Goal: Task Accomplishment & Management: Use online tool/utility

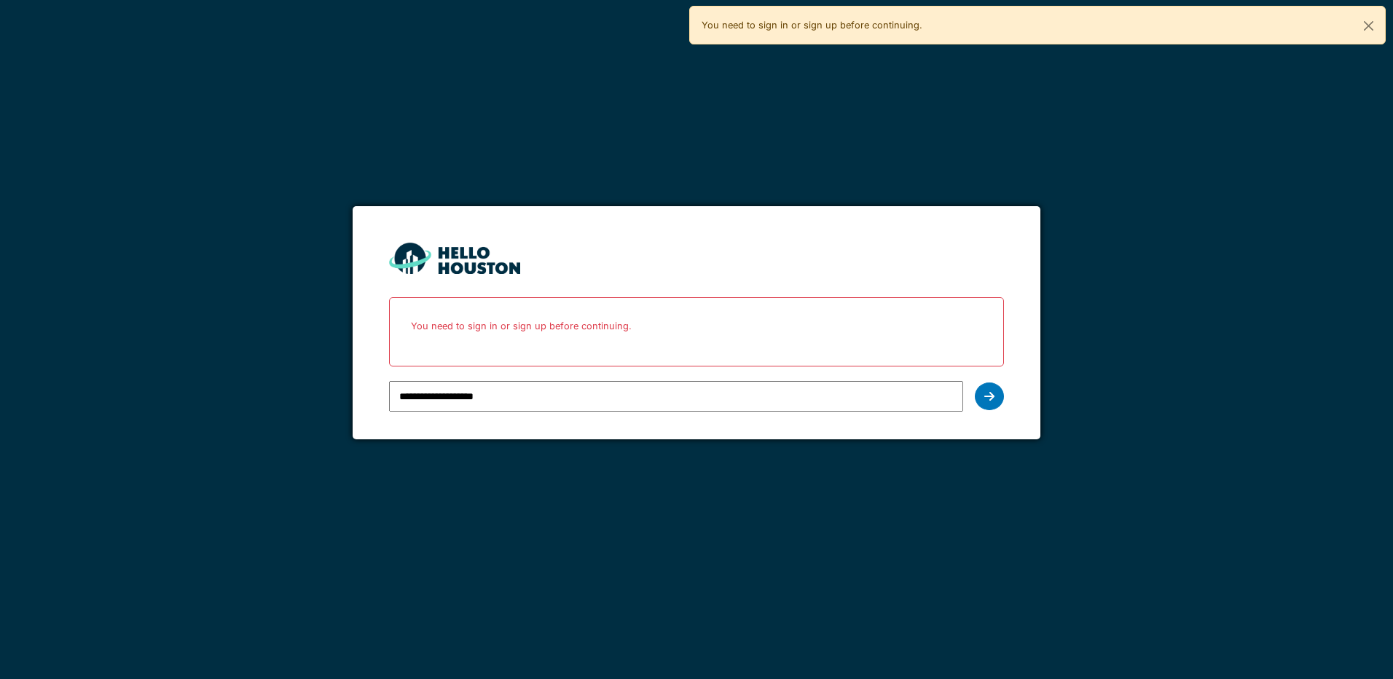
click at [947, 401] on input "**********" at bounding box center [675, 396] width 573 height 31
type input "**********"
click at [995, 403] on div at bounding box center [989, 397] width 29 height 28
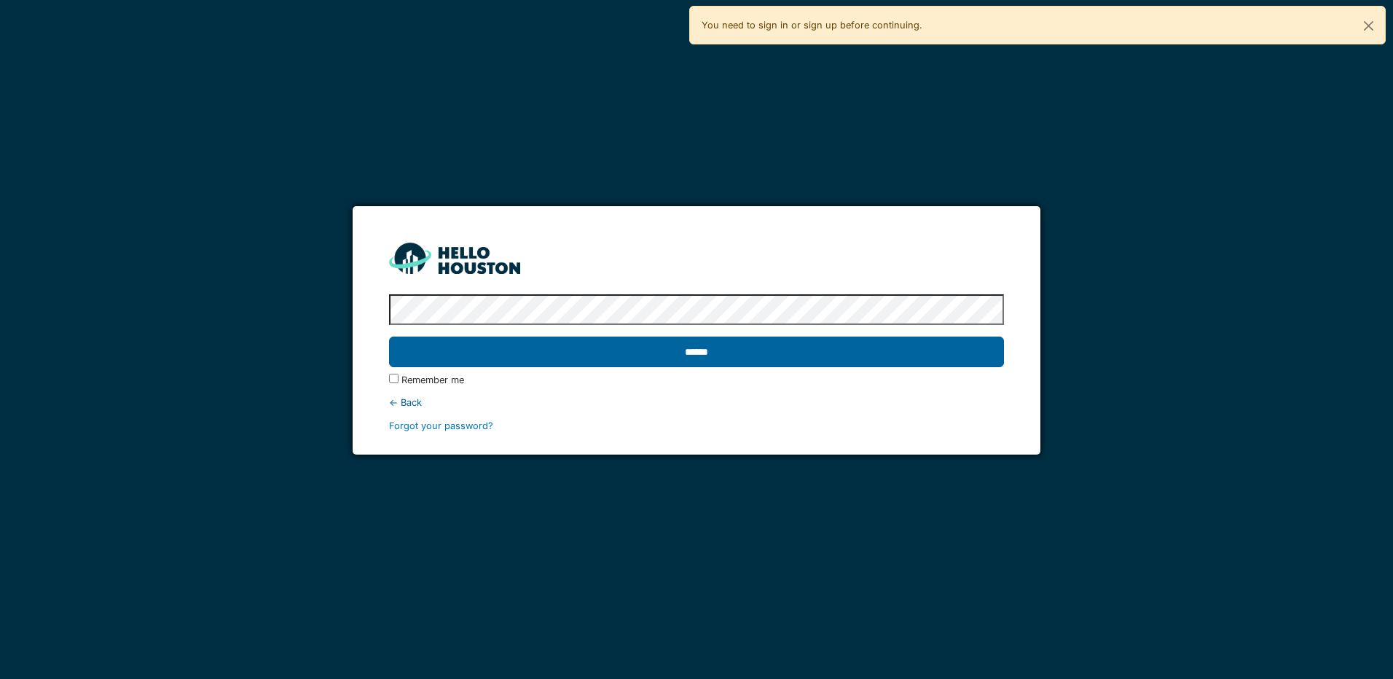
click at [719, 355] on input "******" at bounding box center [696, 352] width 614 height 31
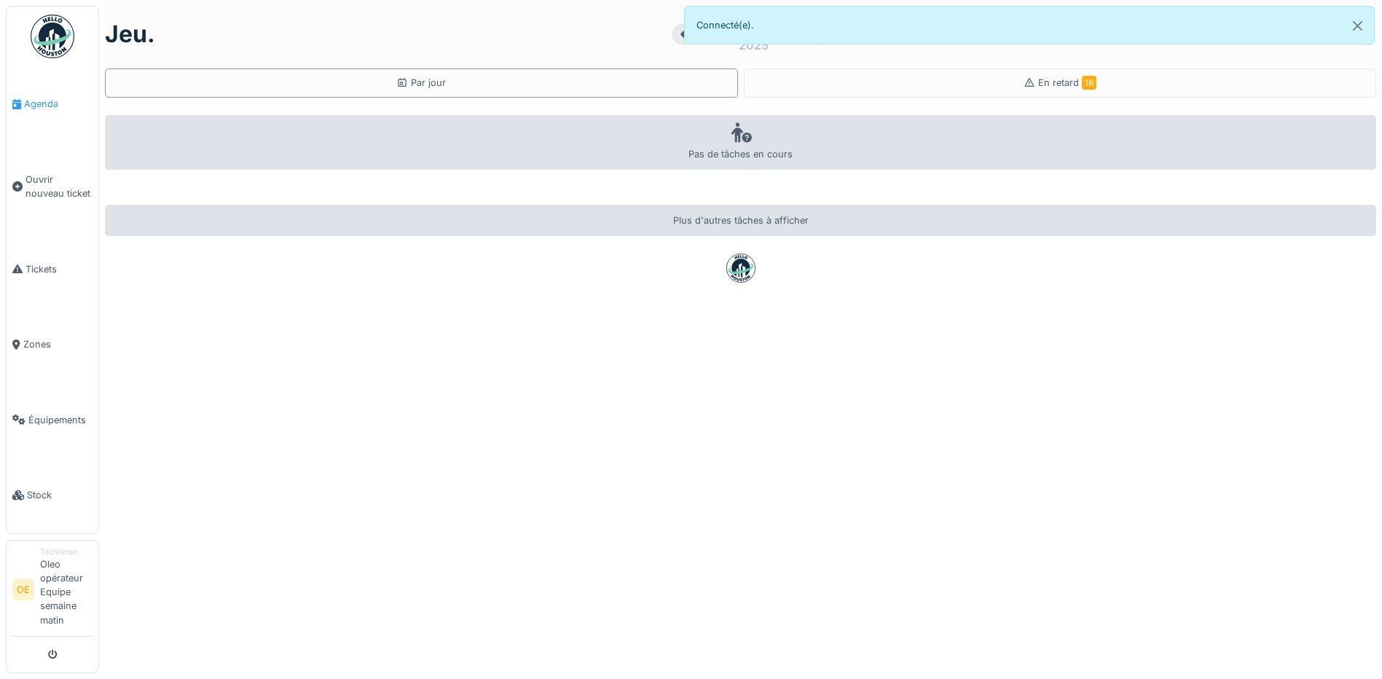
click at [29, 109] on span "Agenda" at bounding box center [58, 104] width 68 height 14
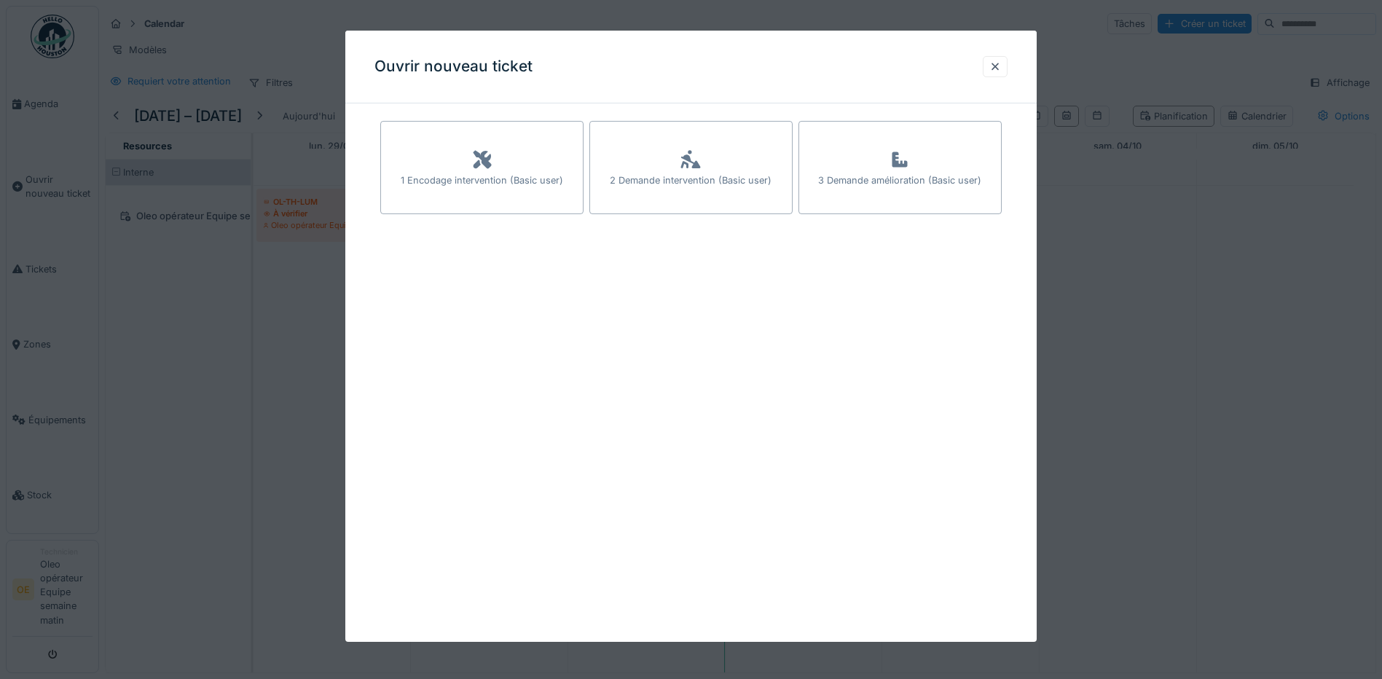
click at [995, 73] on div at bounding box center [996, 67] width 12 height 14
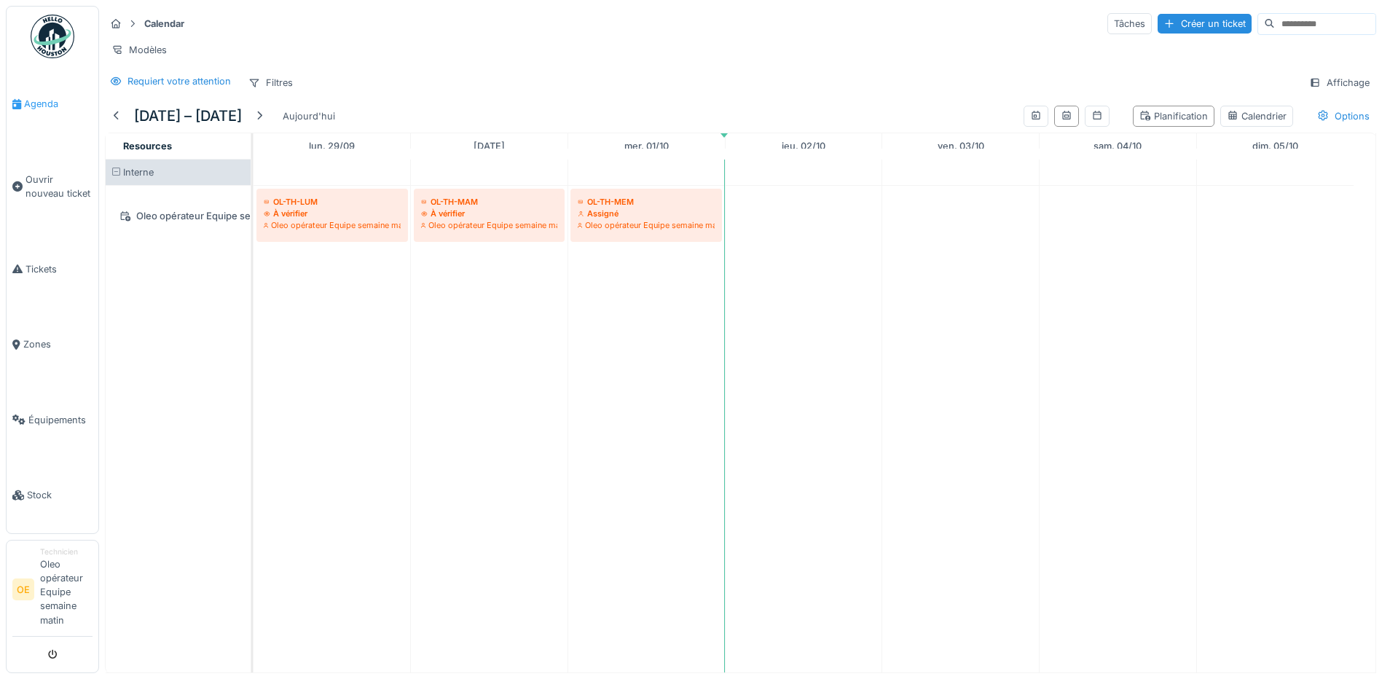
click at [29, 107] on span "Agenda" at bounding box center [58, 104] width 68 height 14
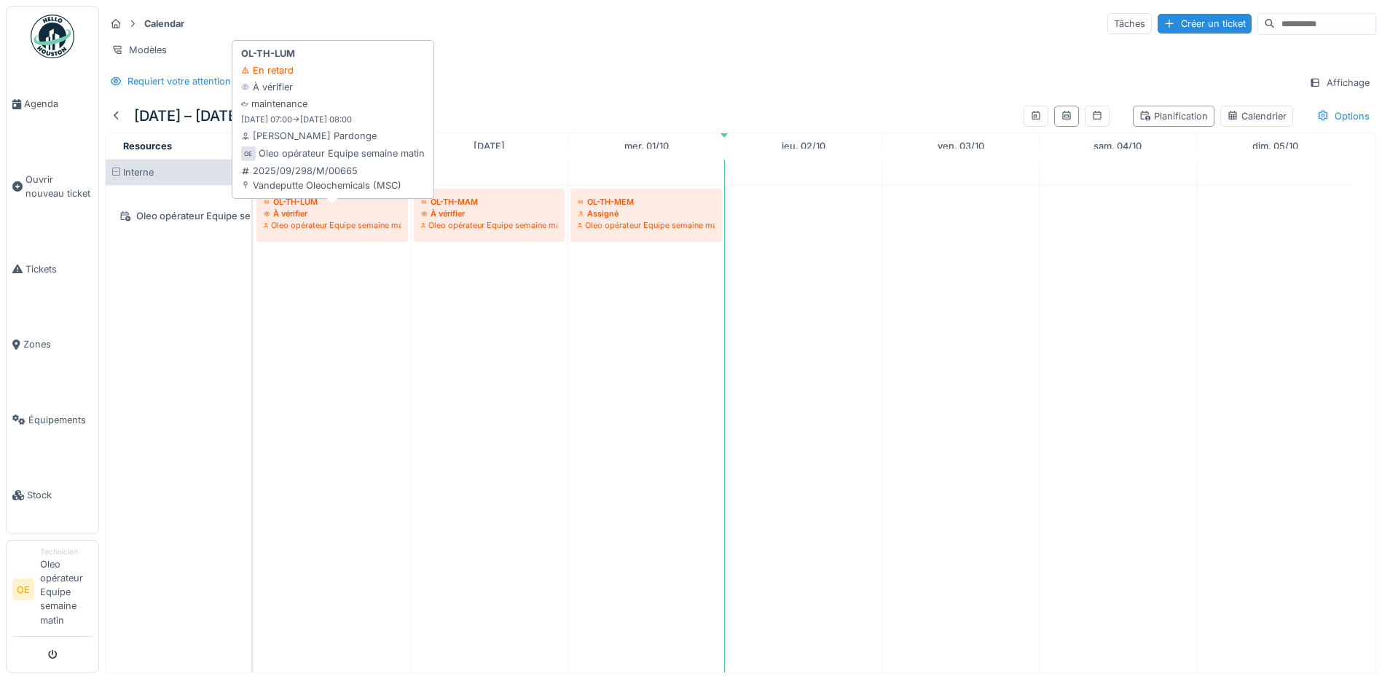
click at [299, 219] on div "À vérifier" at bounding box center [332, 214] width 137 height 12
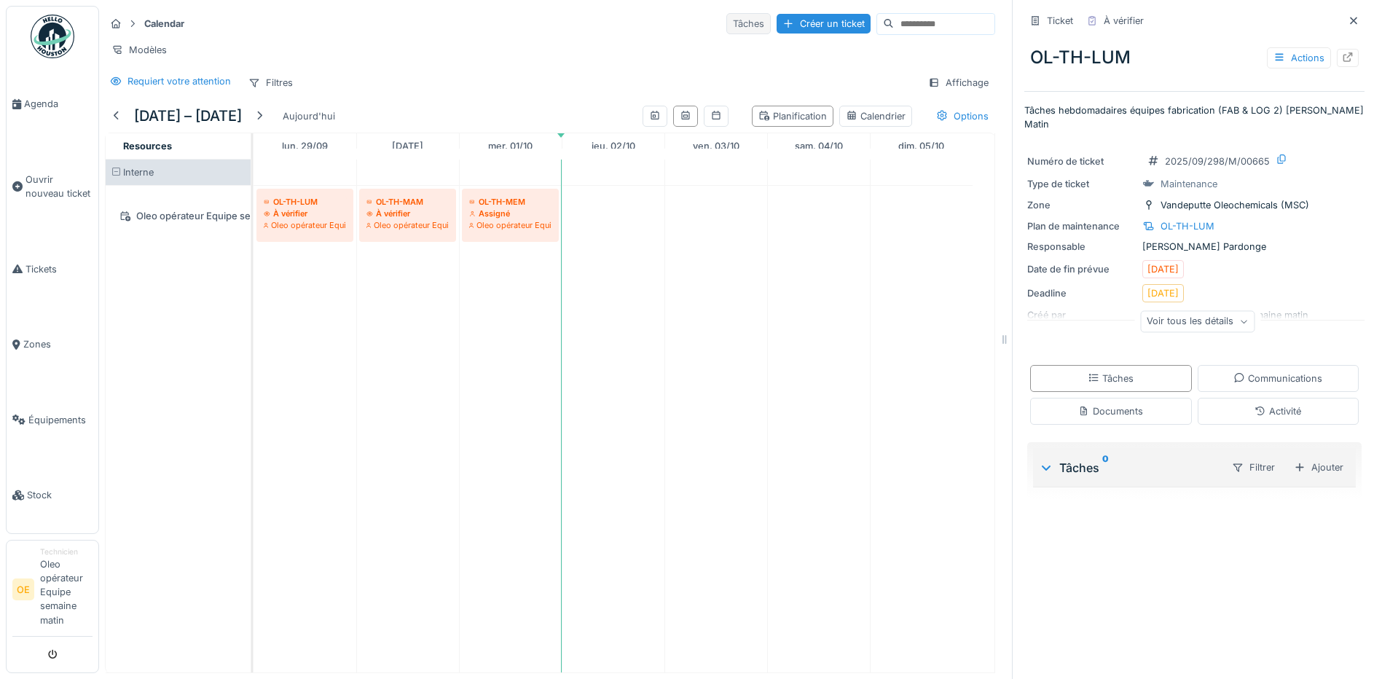
click at [726, 30] on div "Tâches" at bounding box center [748, 23] width 44 height 21
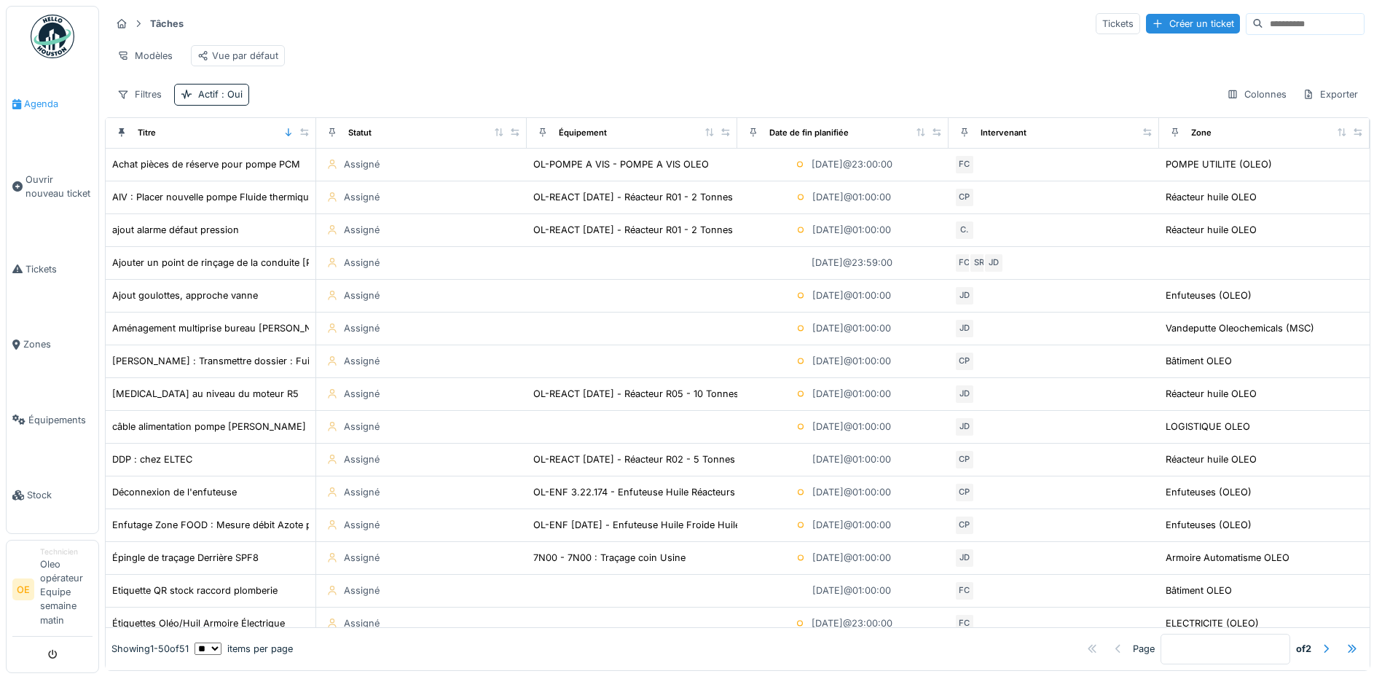
click at [30, 98] on span "Agenda" at bounding box center [58, 104] width 68 height 14
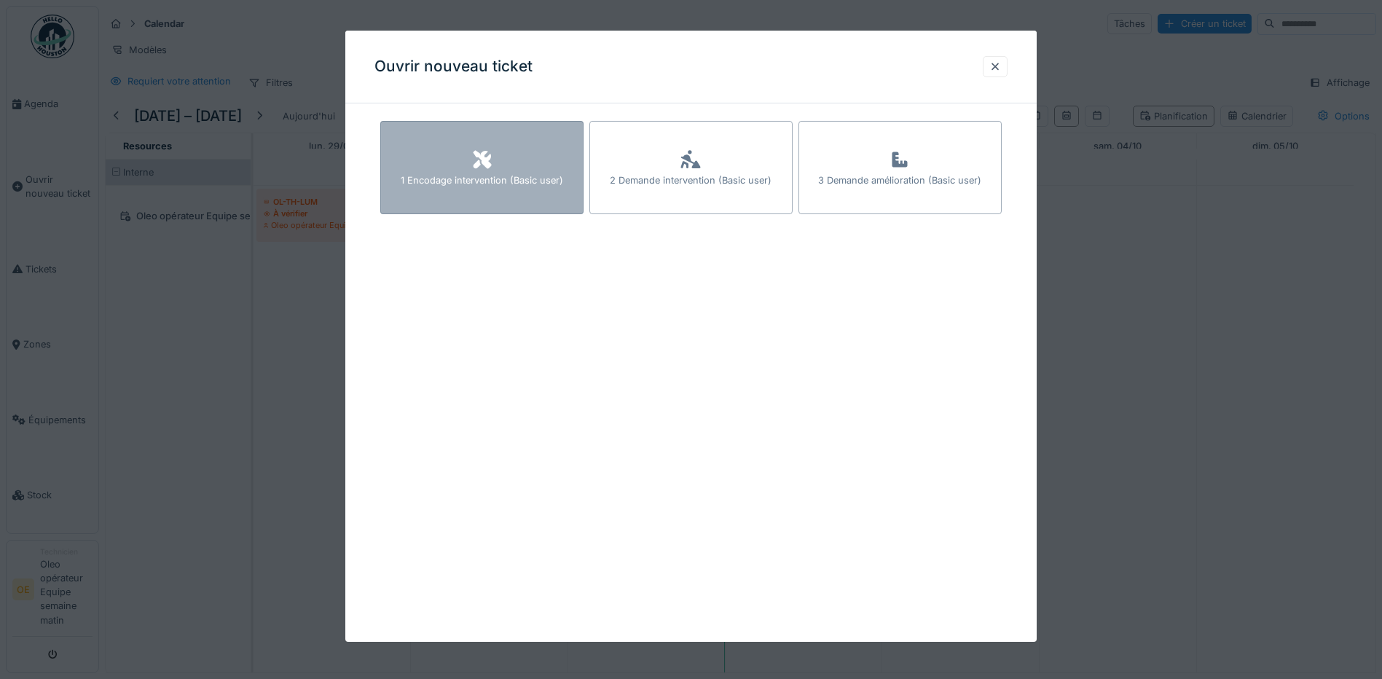
click at [457, 188] on div "1 Encodage intervention (Basic user)" at bounding box center [481, 167] width 203 height 93
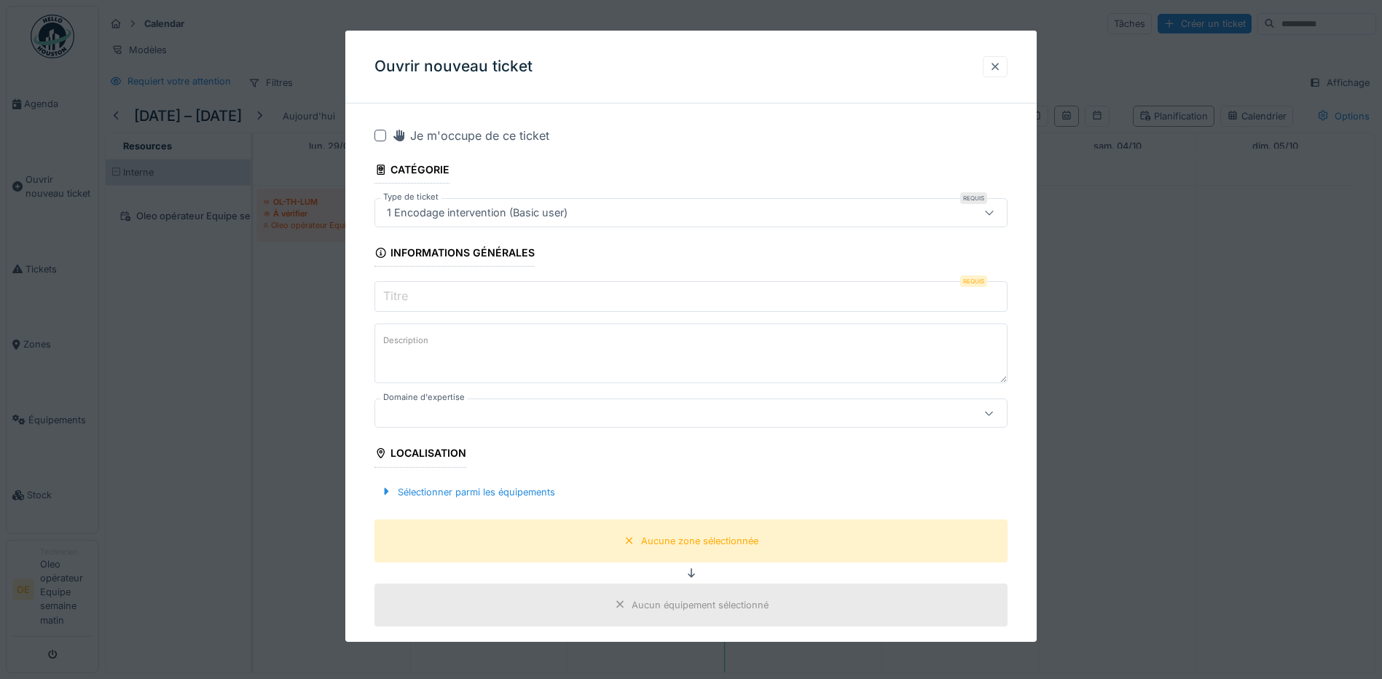
click at [1008, 71] on div at bounding box center [995, 66] width 25 height 21
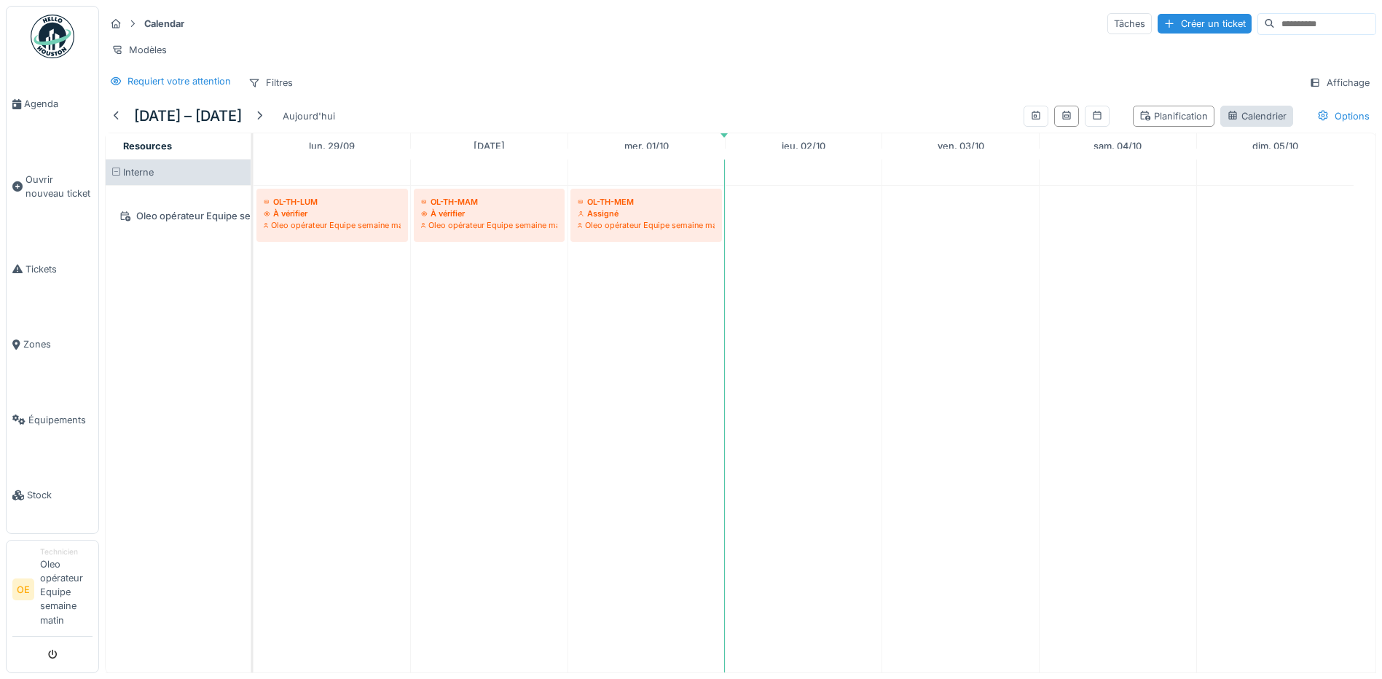
click at [1227, 123] on div "Calendrier" at bounding box center [1257, 116] width 60 height 14
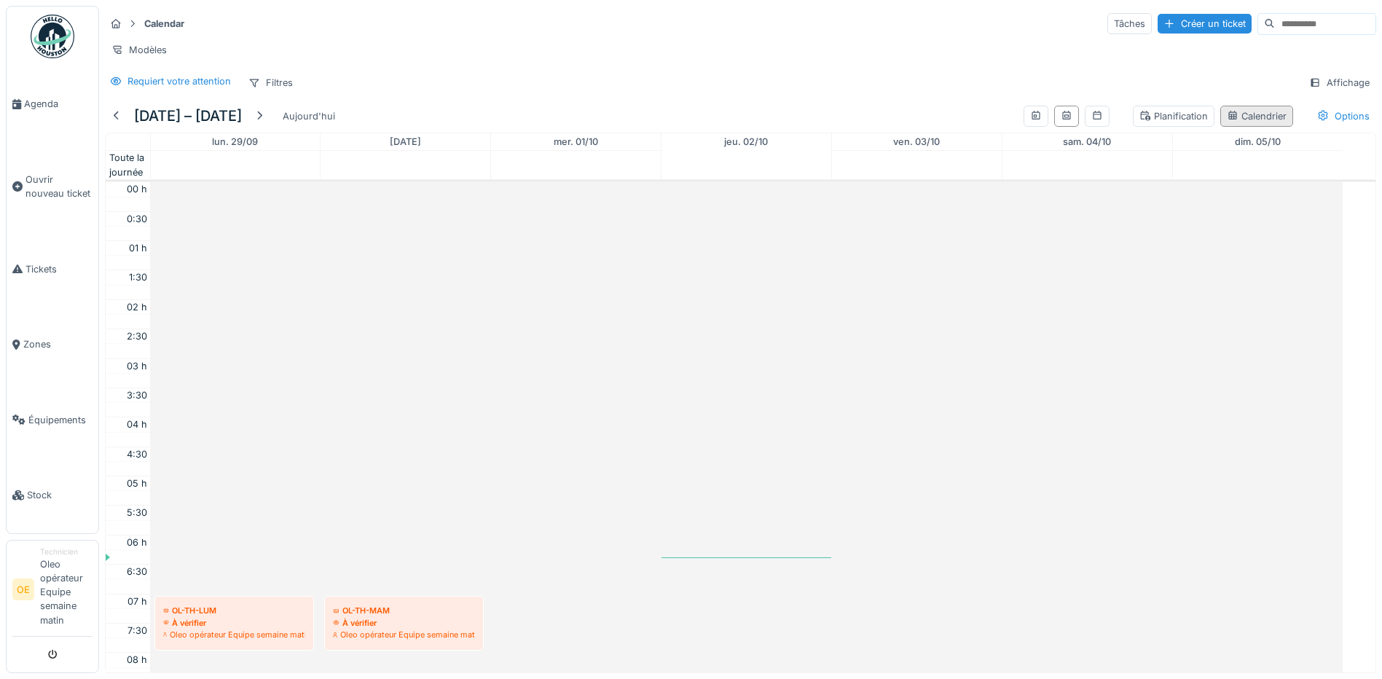
scroll to position [353, 0]
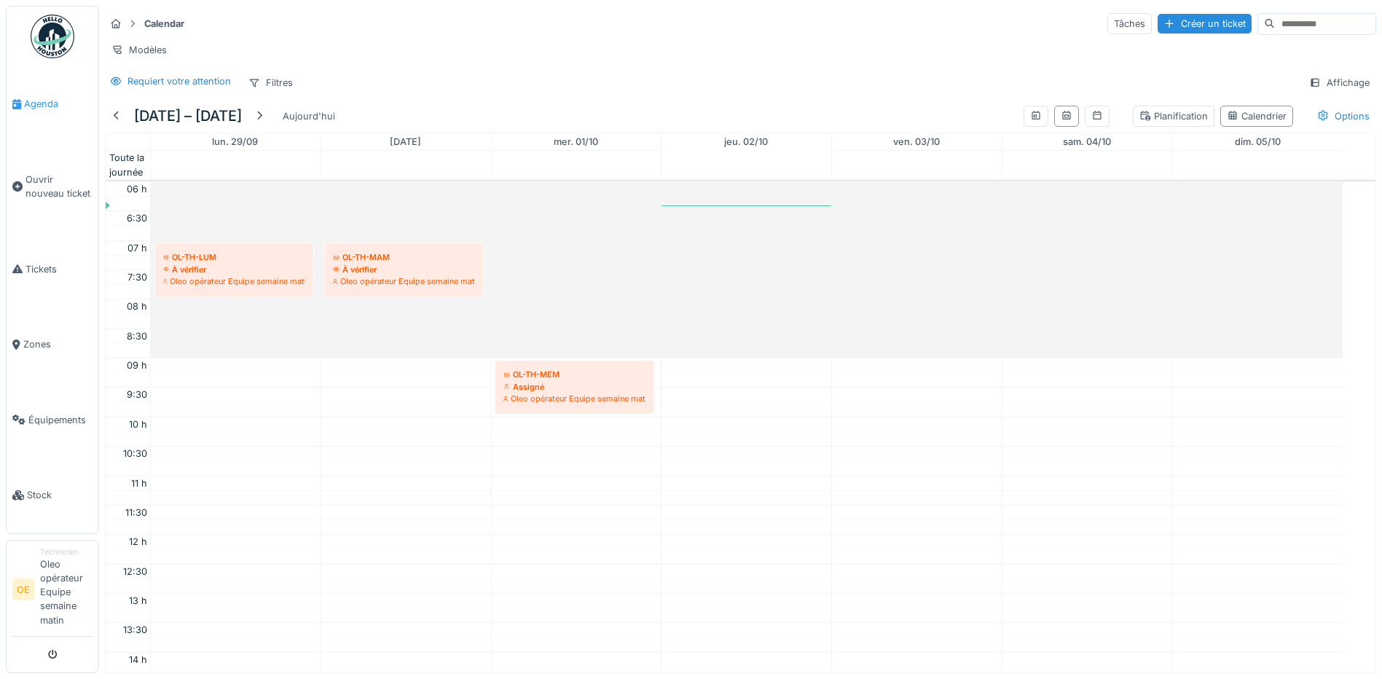
click at [42, 99] on span "Agenda" at bounding box center [58, 104] width 68 height 14
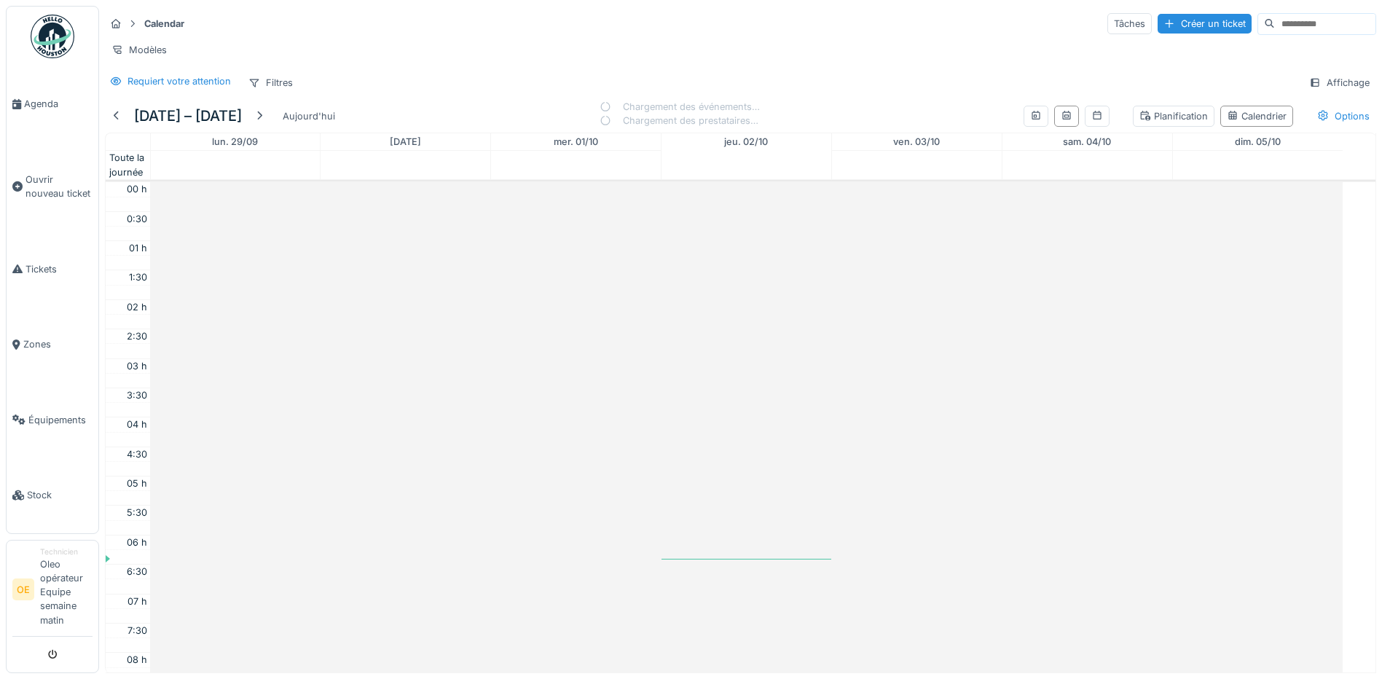
scroll to position [353, 0]
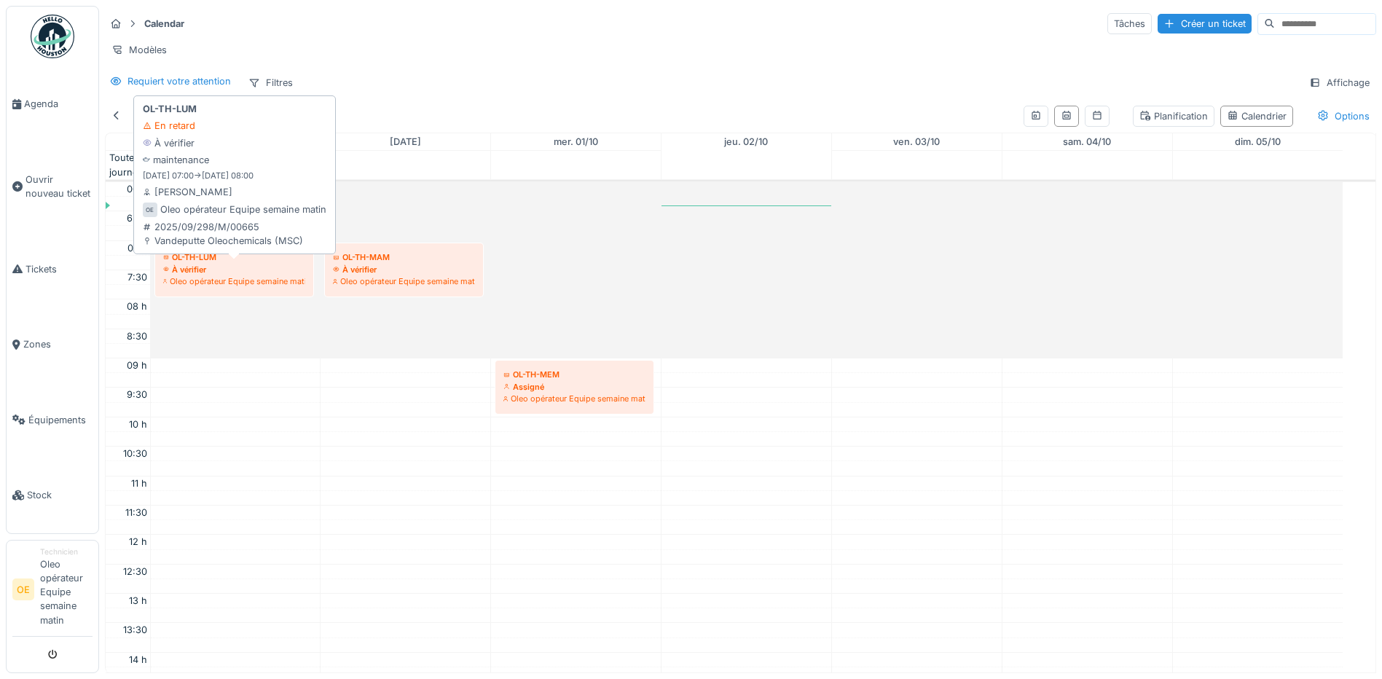
click at [208, 287] on div "Oleo opérateur Equipe semaine matin" at bounding box center [234, 281] width 142 height 12
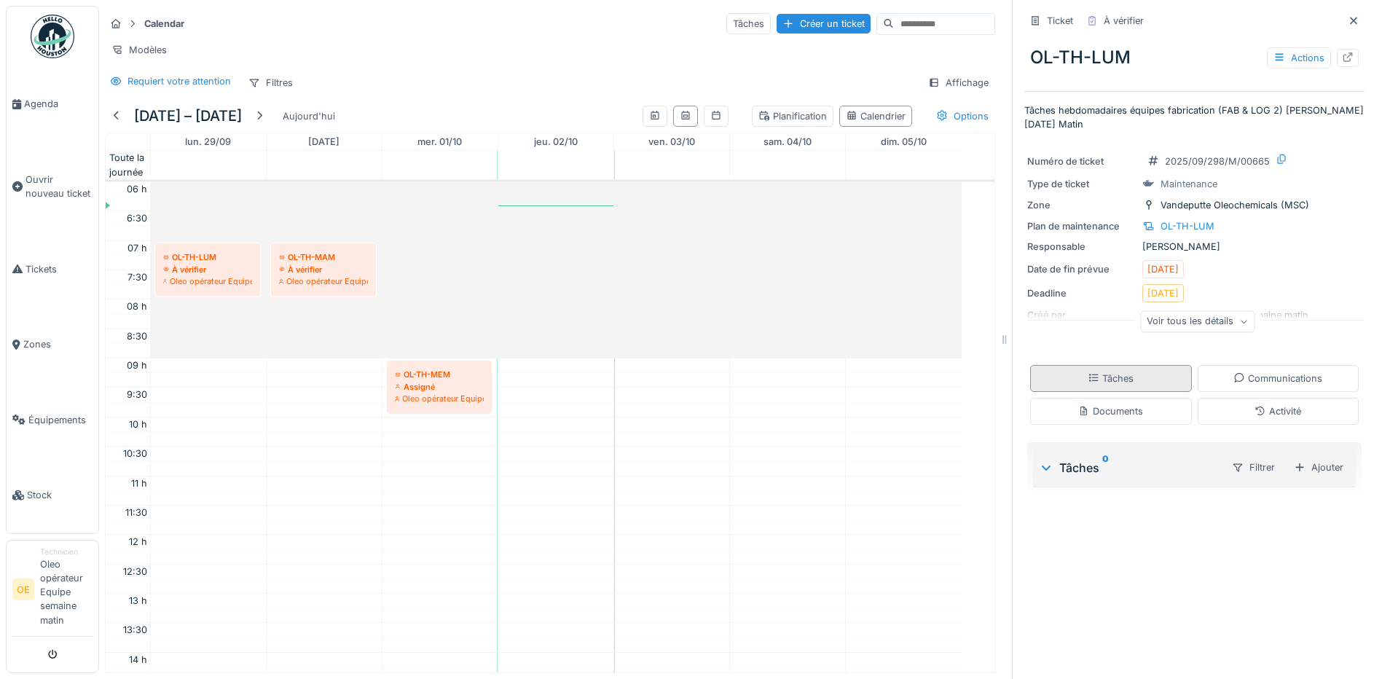
click at [1089, 379] on div "Tâches" at bounding box center [1111, 379] width 46 height 14
click at [1042, 466] on icon at bounding box center [1046, 468] width 9 height 5
click at [1039, 462] on icon at bounding box center [1046, 468] width 15 height 12
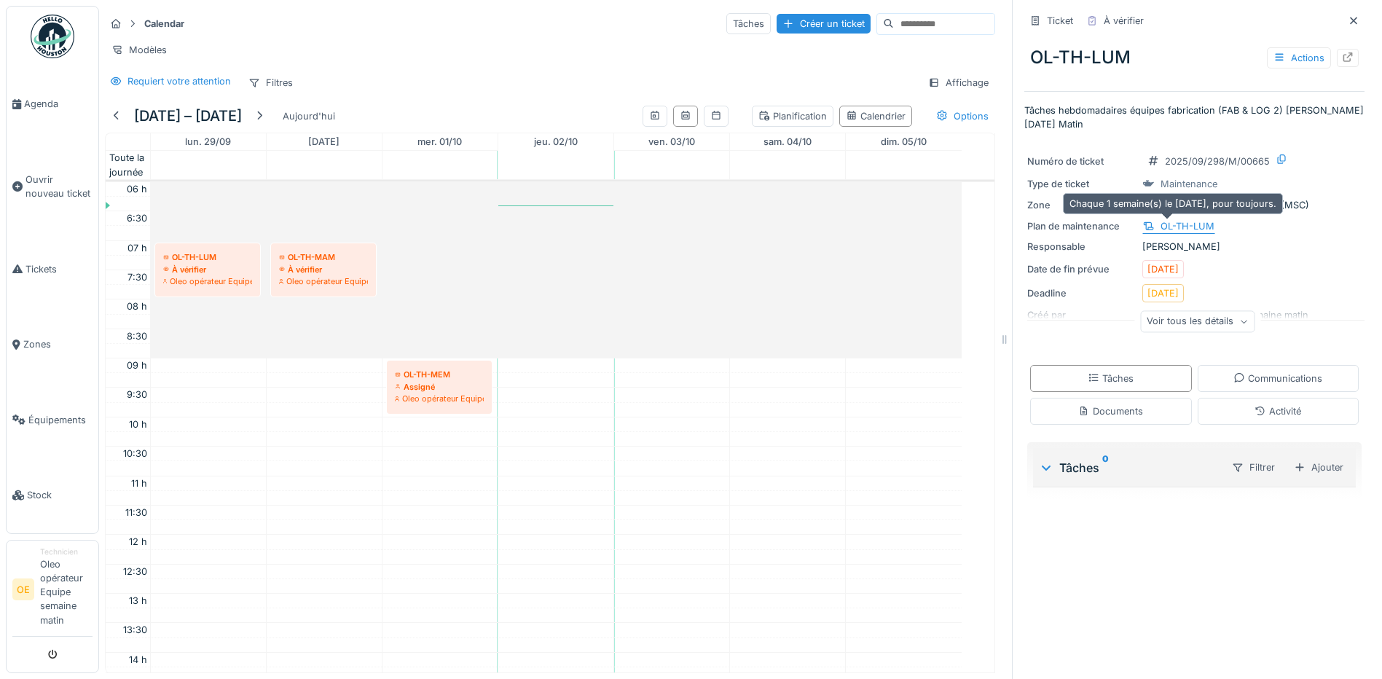
click at [1188, 219] on div "OL-TH-LUM" at bounding box center [1188, 226] width 54 height 14
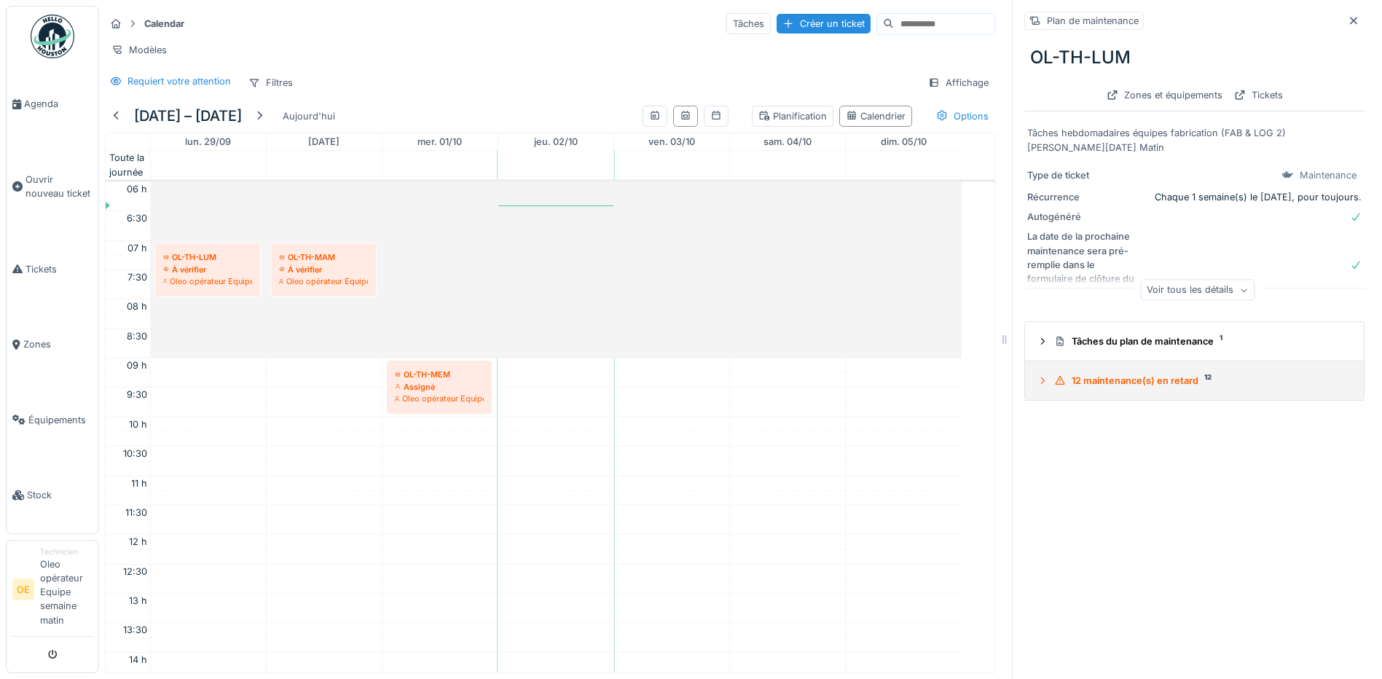
click at [1037, 376] on icon at bounding box center [1043, 380] width 12 height 9
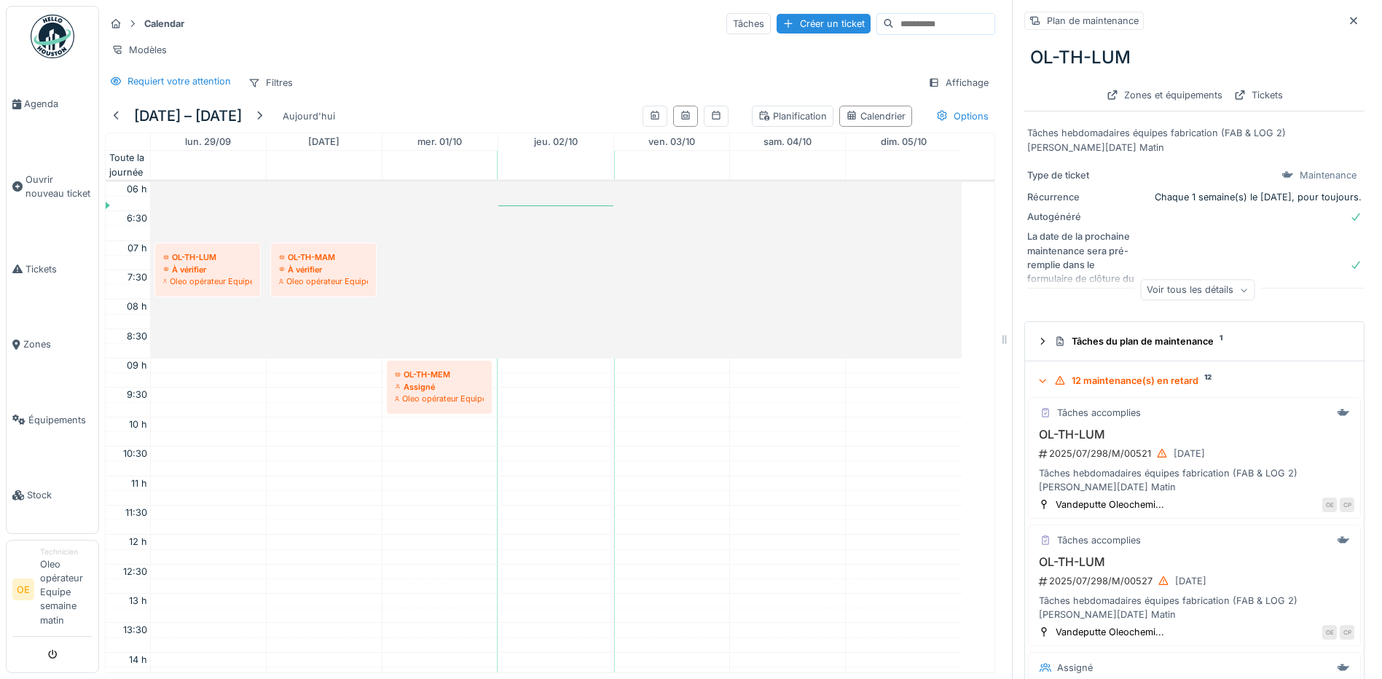
click at [1038, 375] on icon at bounding box center [1042, 381] width 9 height 12
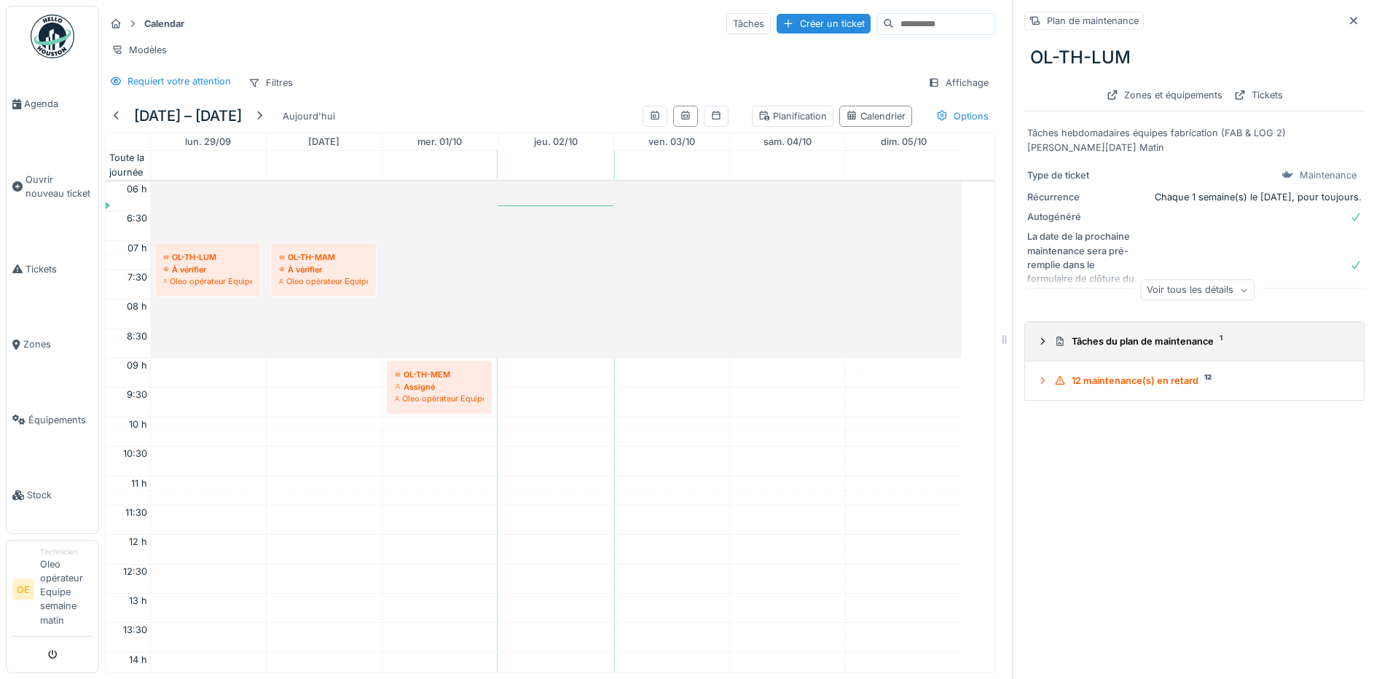
click at [1041, 338] on icon at bounding box center [1043, 341] width 4 height 7
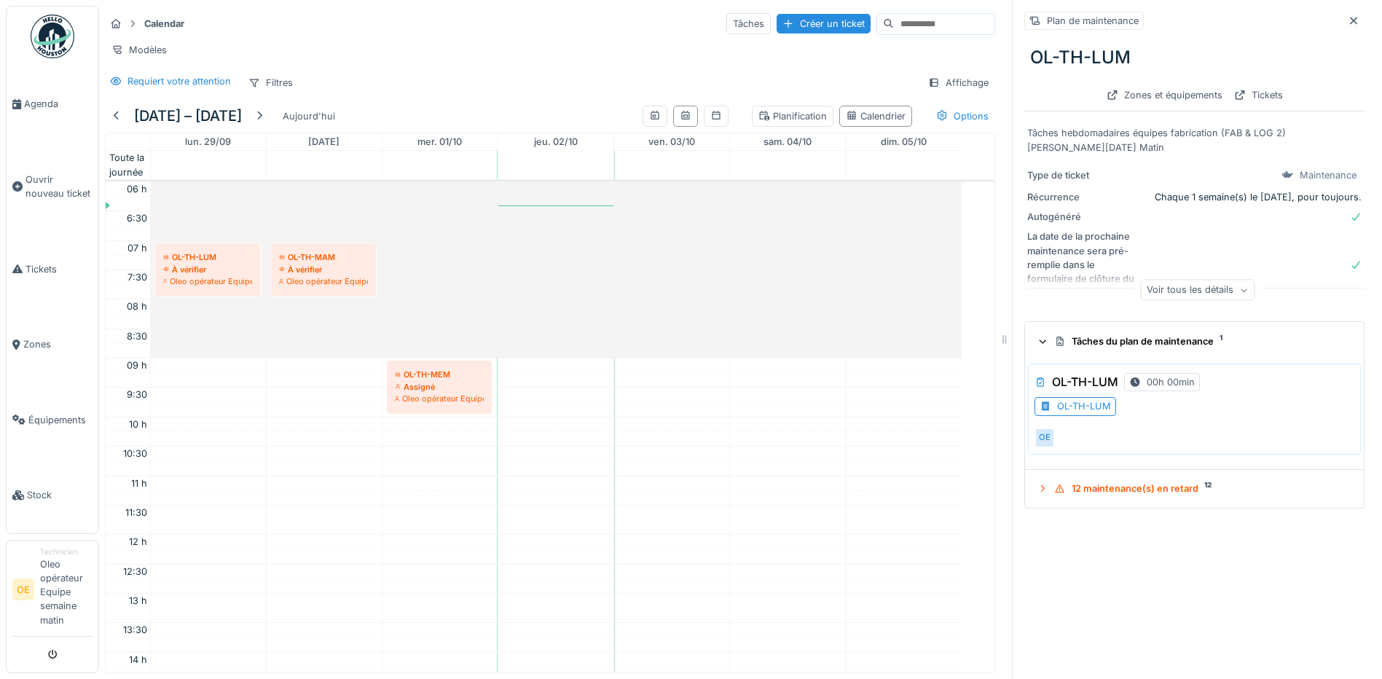
click at [1082, 399] on div "OL-TH-LUM" at bounding box center [1084, 406] width 54 height 14
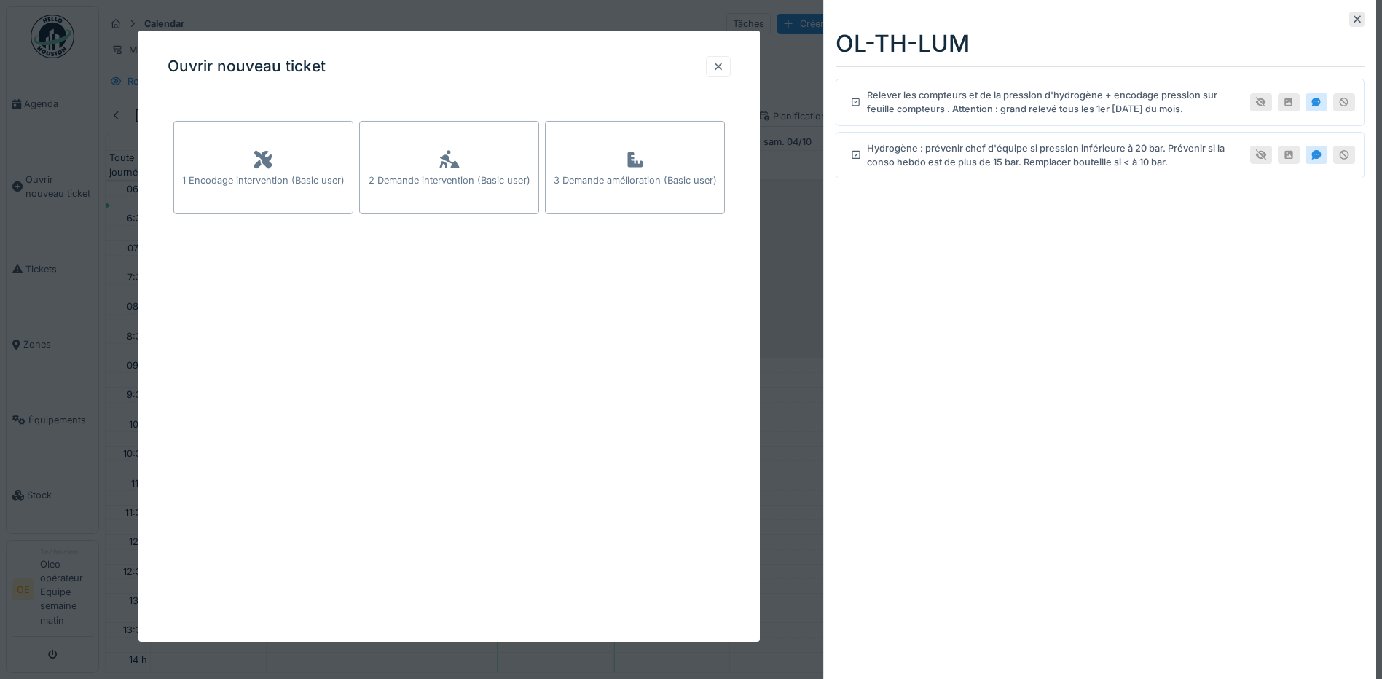
click at [717, 66] on div at bounding box center [719, 67] width 12 height 14
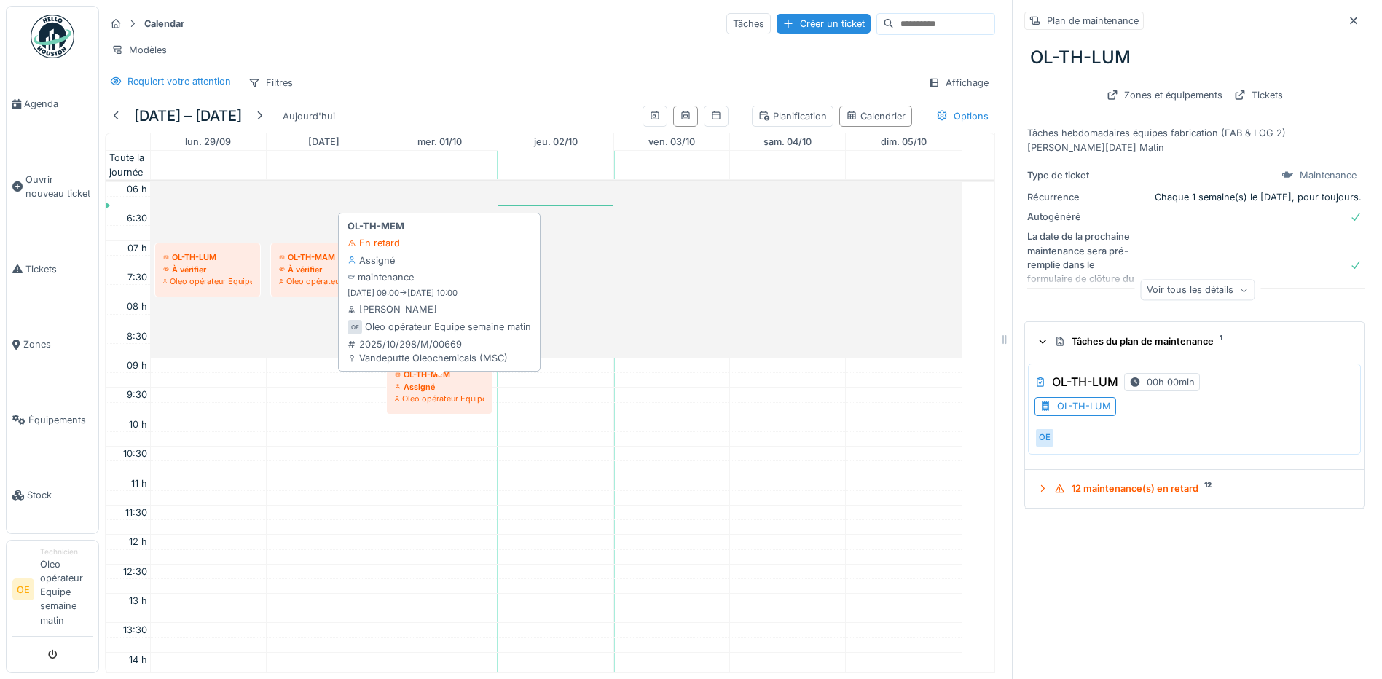
click at [420, 388] on div "Assigné" at bounding box center [439, 387] width 89 height 12
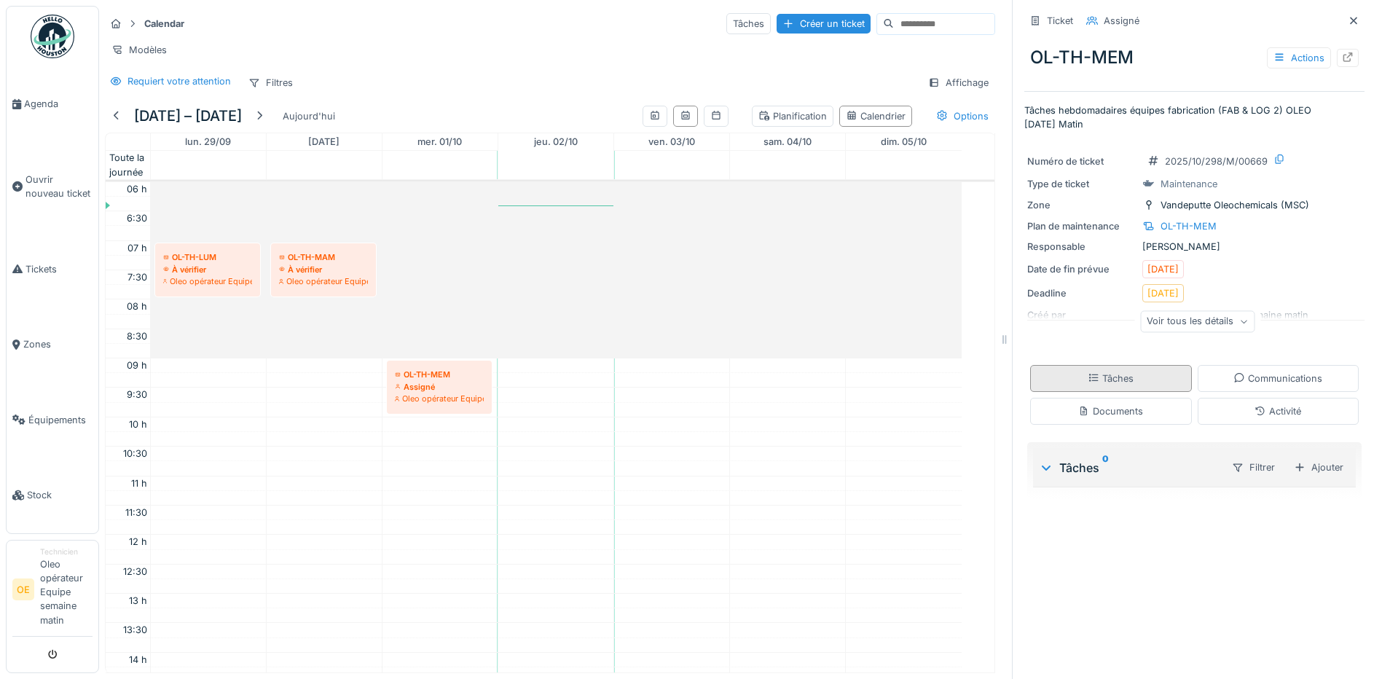
click at [1088, 375] on div "Tâches" at bounding box center [1111, 379] width 46 height 14
click at [1229, 402] on div "Activité" at bounding box center [1279, 411] width 162 height 27
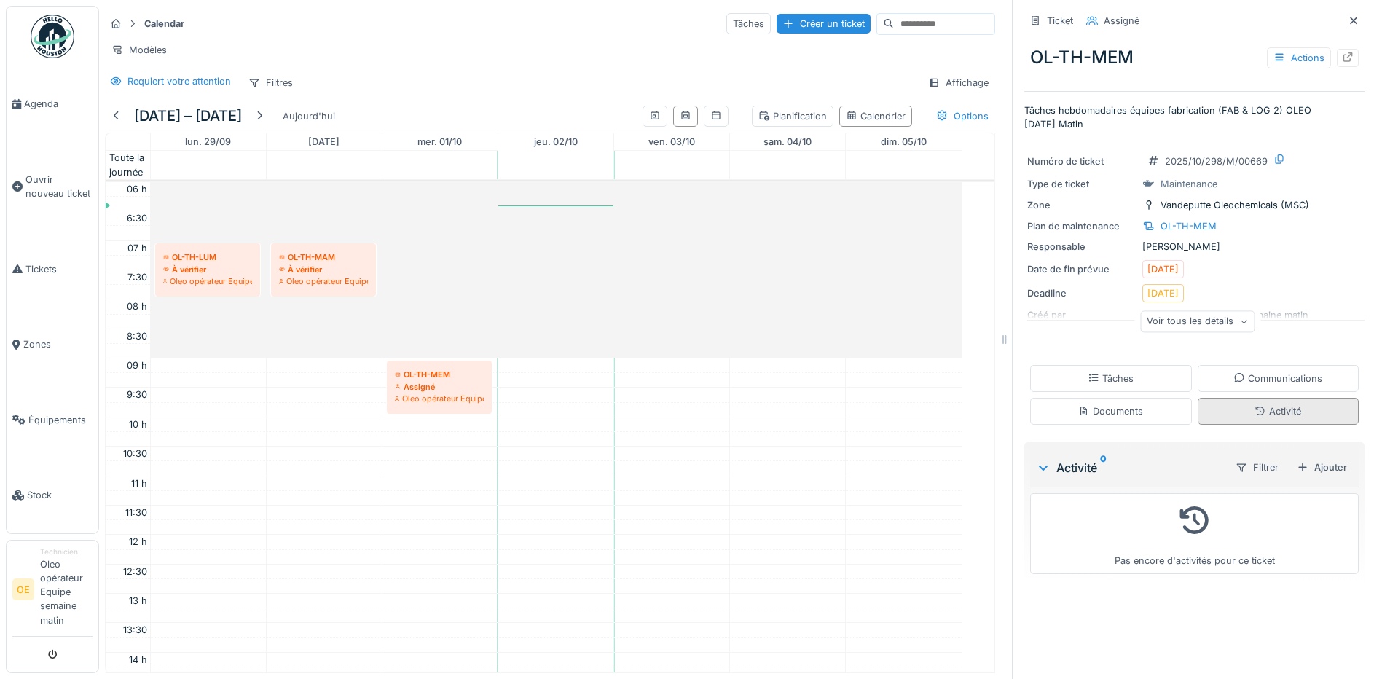
click at [1229, 402] on div "Activité" at bounding box center [1279, 411] width 162 height 27
click at [1191, 316] on div "Voir tous les détails" at bounding box center [1197, 321] width 114 height 21
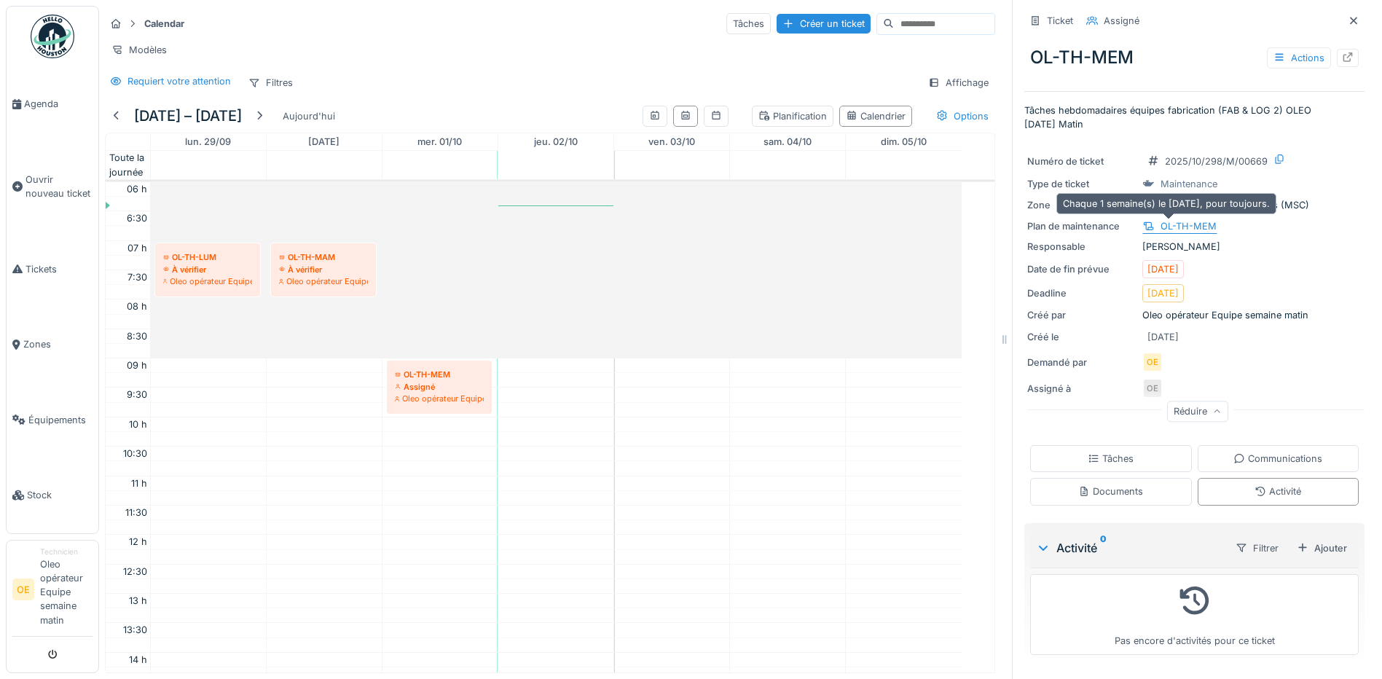
click at [1168, 219] on div "OL-TH-MEM" at bounding box center [1189, 226] width 56 height 14
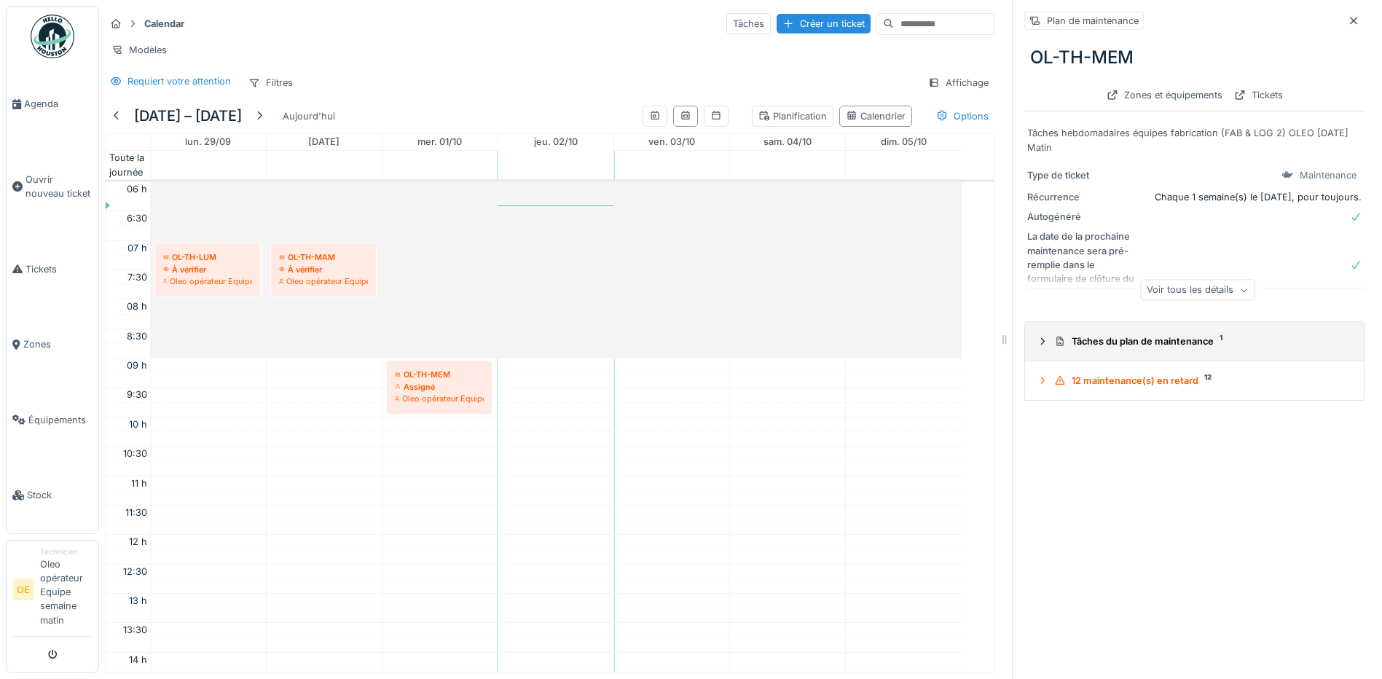
click at [1037, 337] on icon at bounding box center [1043, 341] width 12 height 9
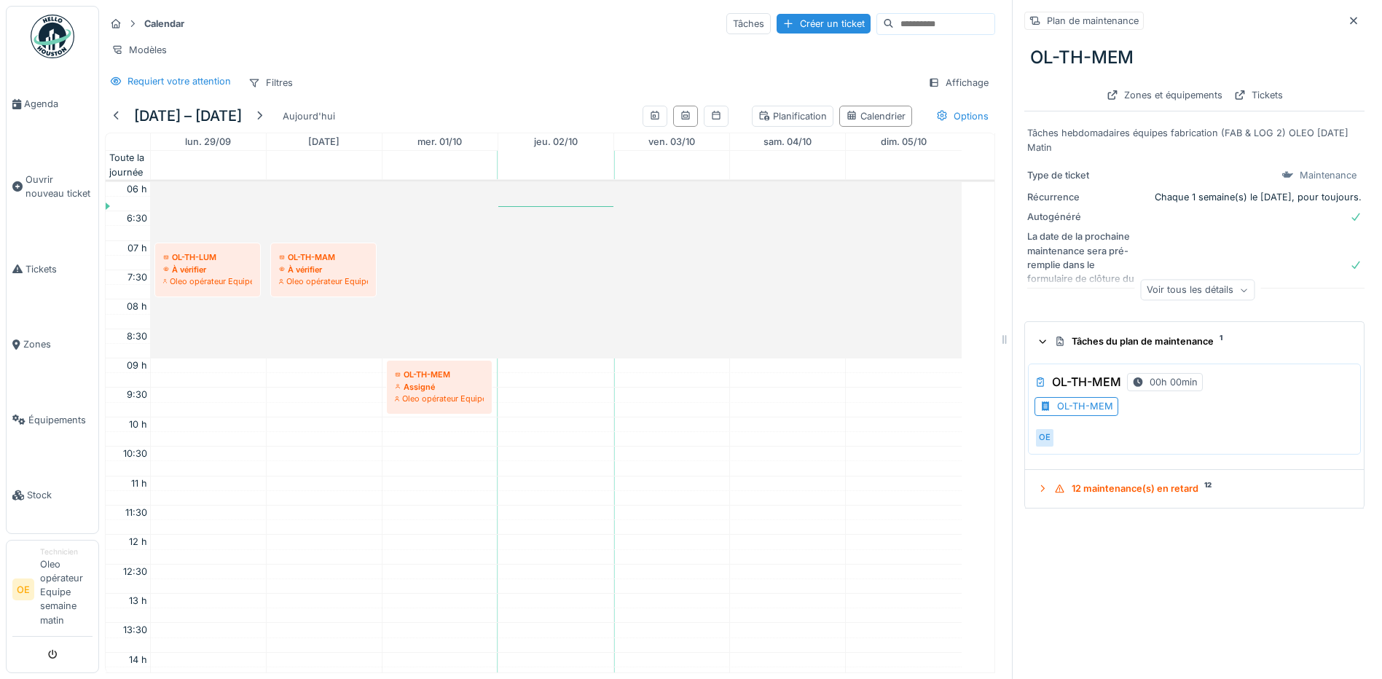
click at [1062, 403] on div "OL-TH-MEM" at bounding box center [1085, 406] width 56 height 14
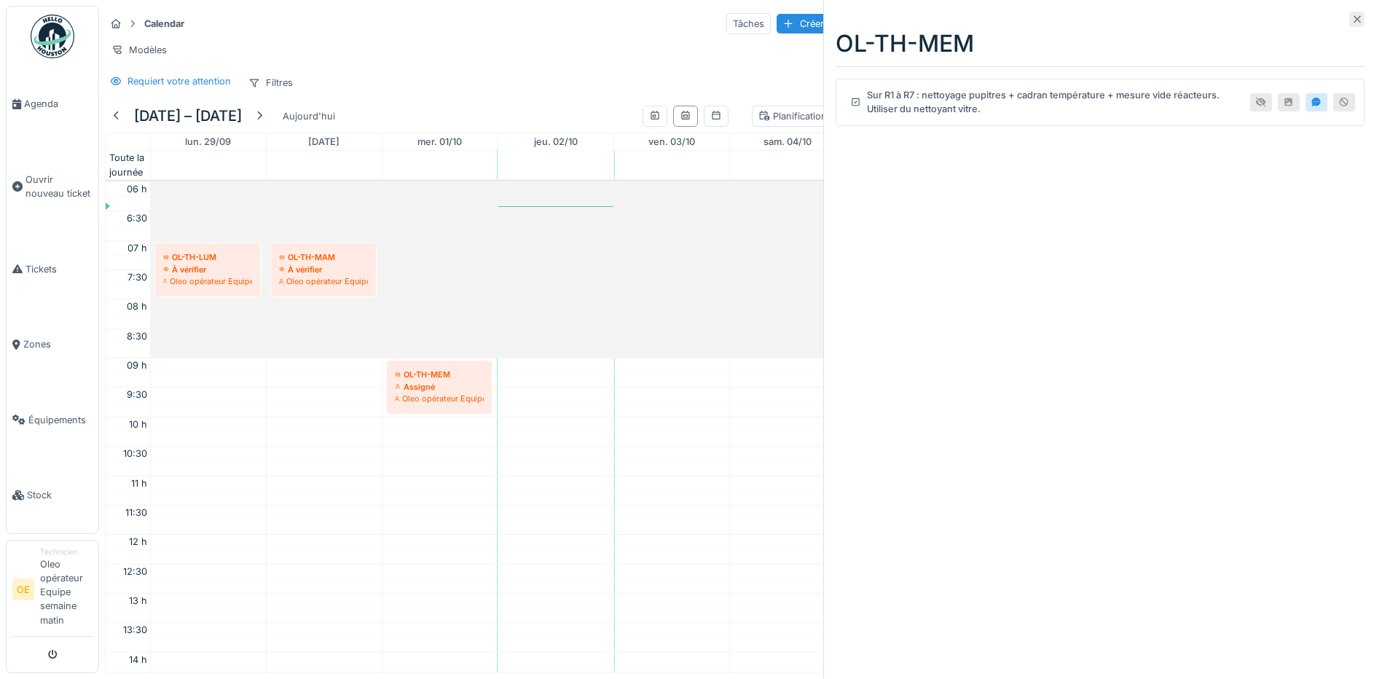
click at [1350, 25] on div at bounding box center [1357, 19] width 15 height 15
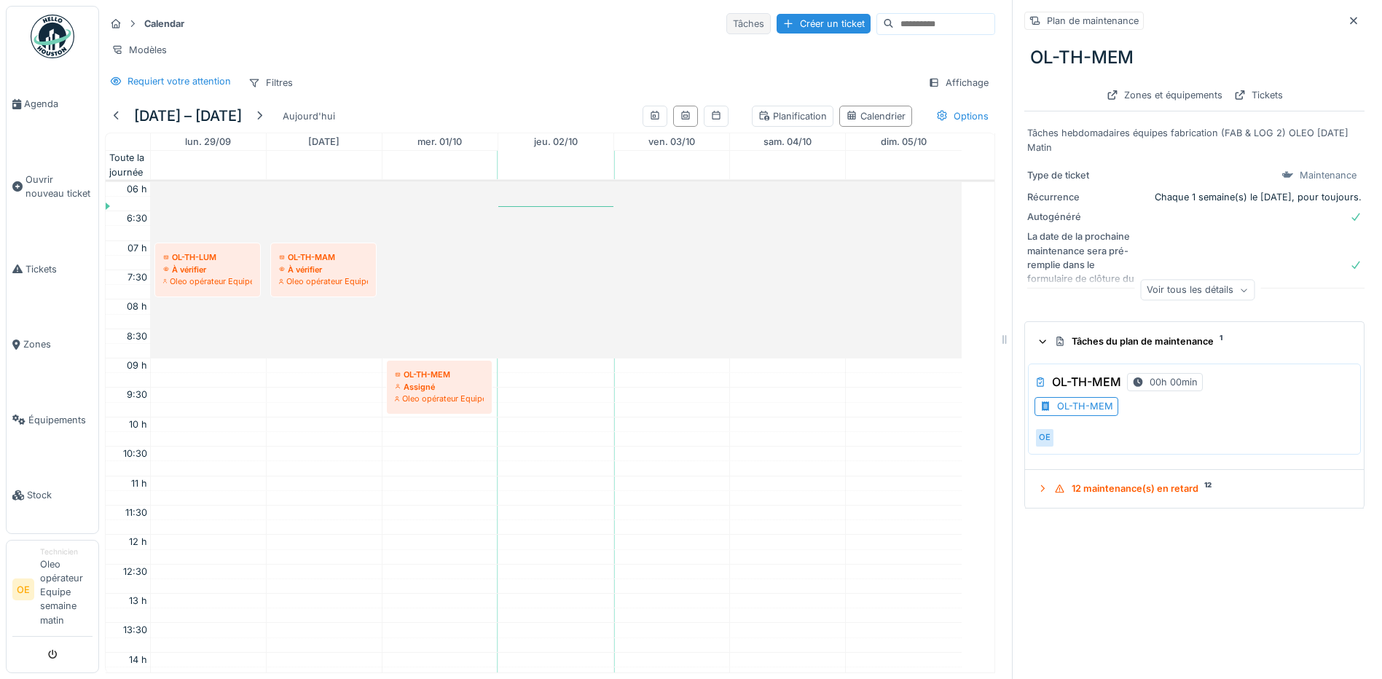
click at [726, 13] on div "Tâches" at bounding box center [748, 23] width 44 height 21
